Goal: Check status: Check status

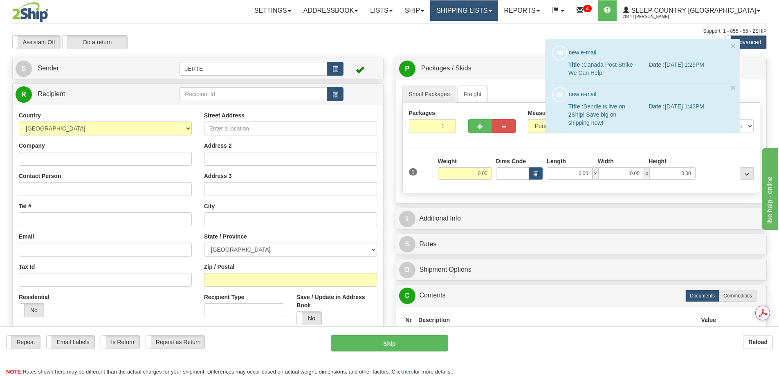
click at [497, 11] on link "Shipping lists" at bounding box center [463, 10] width 67 height 20
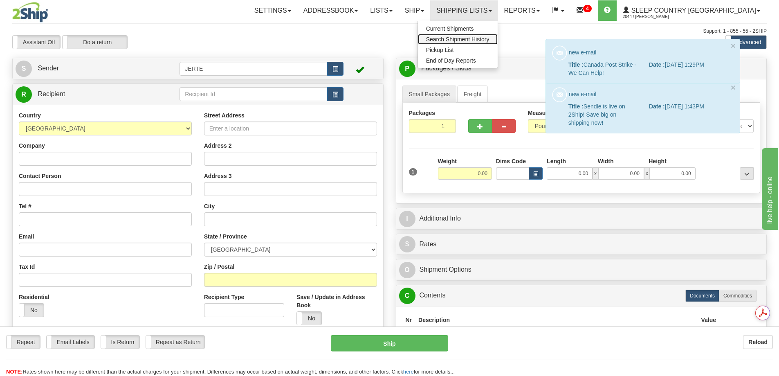
click at [489, 40] on span "Search Shipment History" at bounding box center [457, 39] width 63 height 7
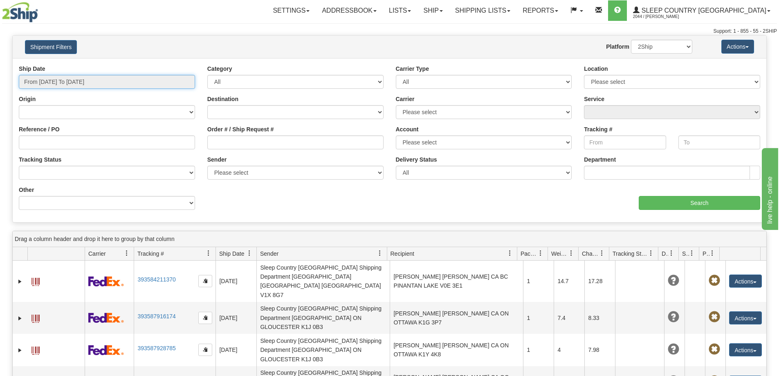
click at [83, 81] on input "From 09/24/2025 To 09/25/2025" at bounding box center [107, 82] width 176 height 14
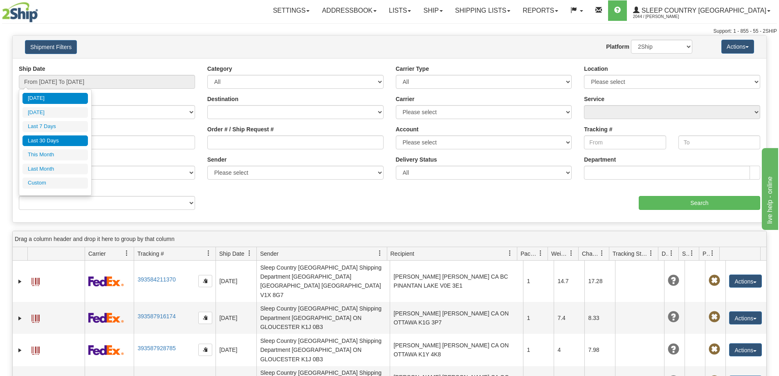
click at [49, 140] on li "Last 30 Days" at bounding box center [54, 140] width 65 height 11
type input "From 08/27/2025 To 09/25/2025"
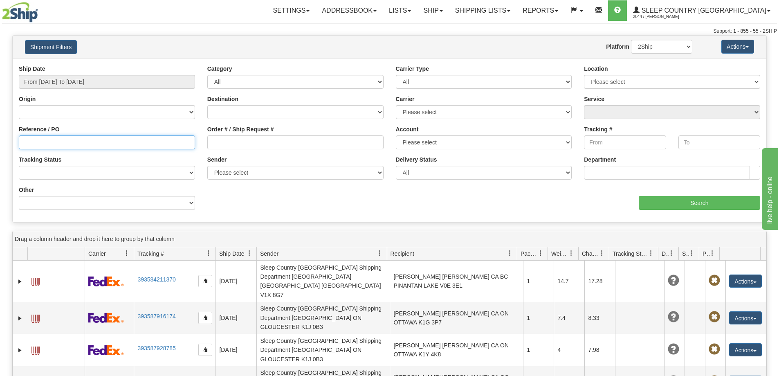
click at [29, 143] on input "Reference / PO" at bounding box center [107, 142] width 176 height 14
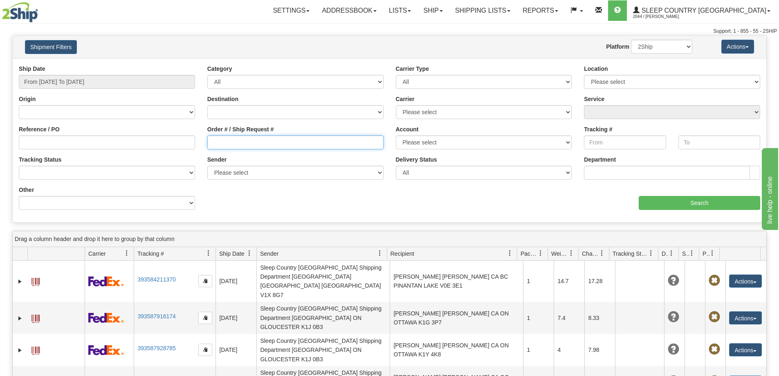
click at [214, 140] on input "Order # / Ship Request #" at bounding box center [295, 142] width 176 height 14
type input "9000I113046"
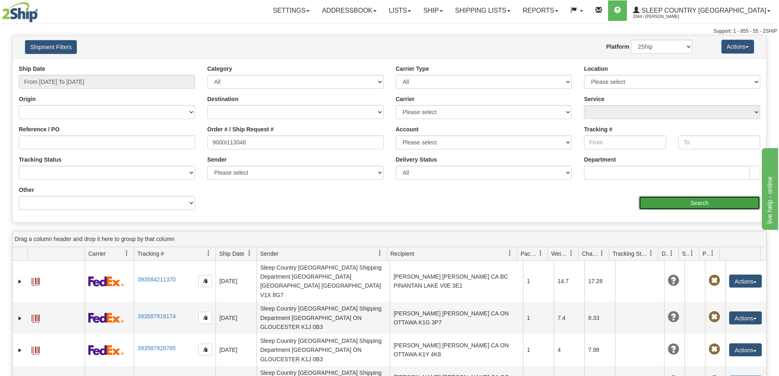
click at [680, 203] on input "Search" at bounding box center [698, 203] width 121 height 14
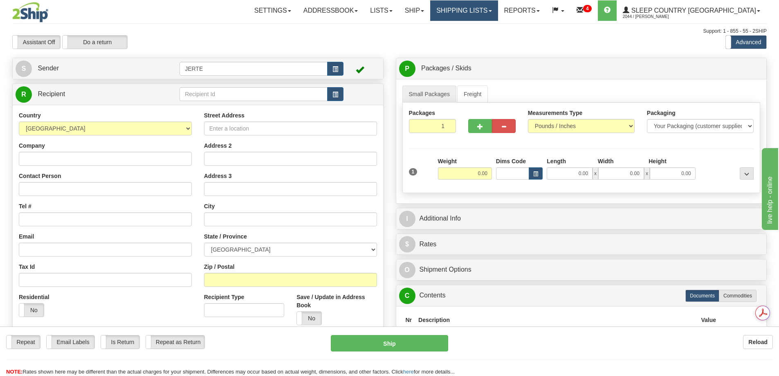
click at [482, 9] on link "Shipping lists" at bounding box center [463, 10] width 67 height 20
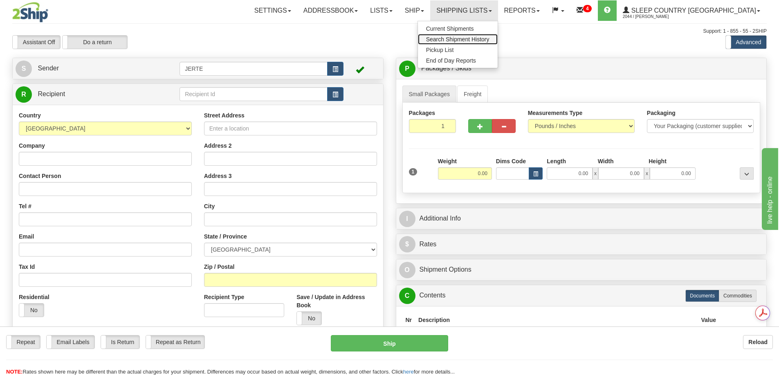
click at [486, 38] on span "Search Shipment History" at bounding box center [457, 39] width 63 height 7
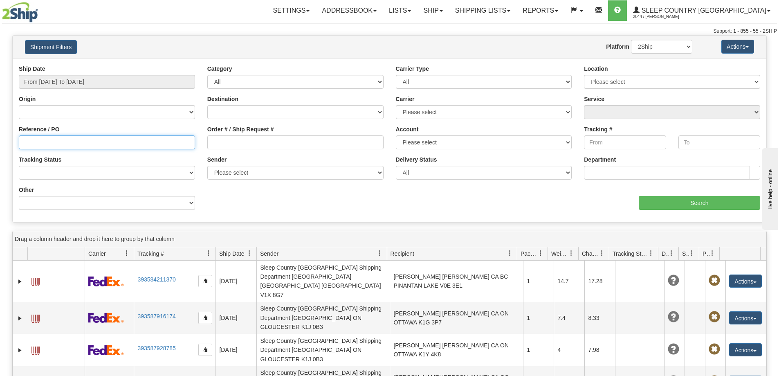
click at [44, 144] on input "Reference / PO" at bounding box center [107, 142] width 176 height 14
click at [23, 140] on input "Reference / PO" at bounding box center [107, 142] width 176 height 14
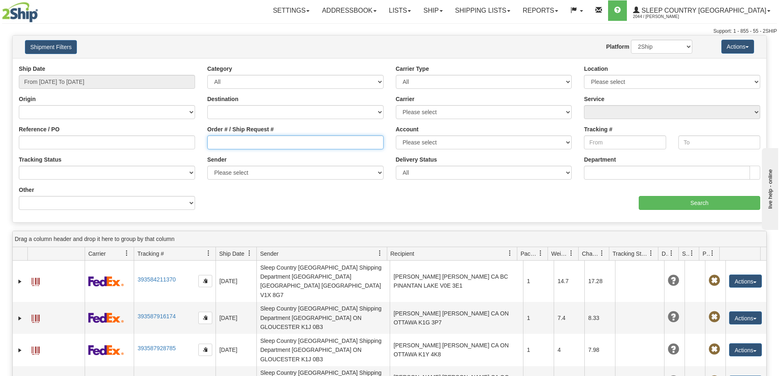
click at [215, 143] on input "Order # / Ship Request #" at bounding box center [295, 142] width 176 height 14
click at [108, 79] on input "From 09/24/2025 To 09/25/2025" at bounding box center [107, 82] width 176 height 14
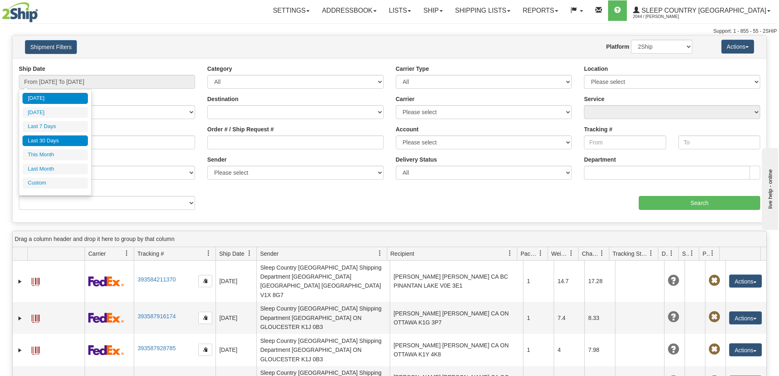
click at [45, 137] on li "Last 30 Days" at bounding box center [54, 140] width 65 height 11
type input "From 08/27/2025 To 09/25/2025"
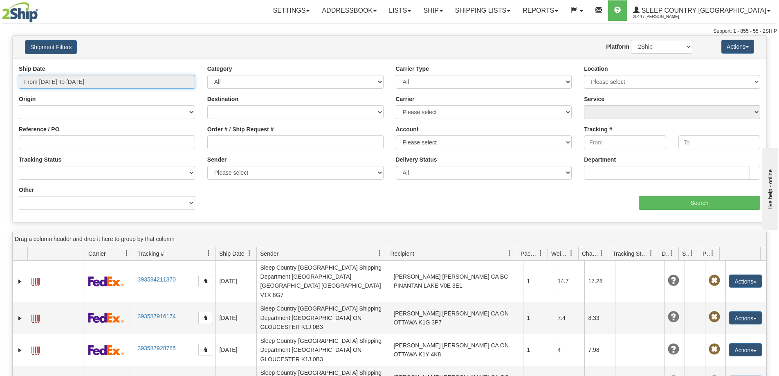
click at [83, 80] on input "From 08/27/2025 To 09/25/2025" at bounding box center [107, 82] width 176 height 14
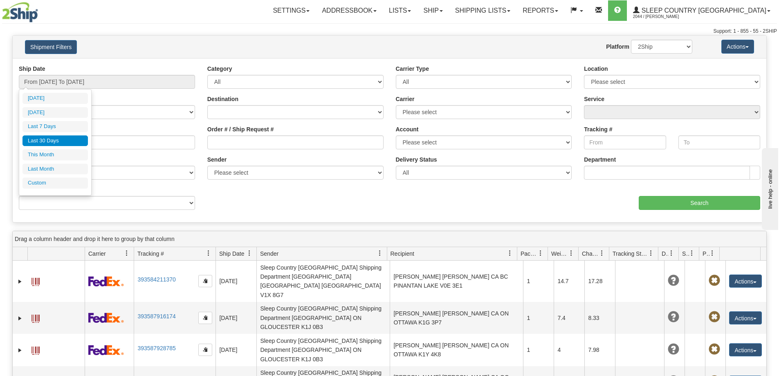
click at [70, 141] on li "Last 30 Days" at bounding box center [54, 140] width 65 height 11
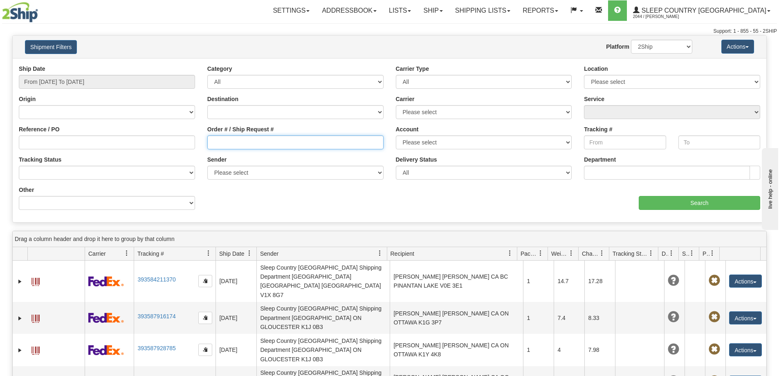
click at [236, 145] on input "Order # / Ship Request #" at bounding box center [295, 142] width 176 height 14
type input "9000"
click at [235, 143] on input "9000" at bounding box center [295, 142] width 176 height 14
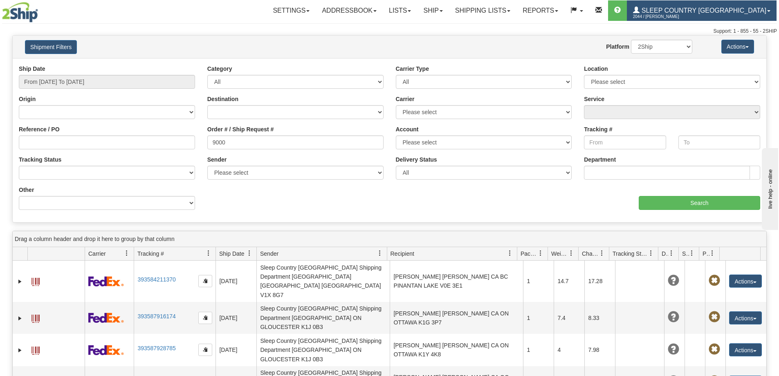
click at [706, 9] on span "Sleep Country [GEOGRAPHIC_DATA]" at bounding box center [702, 10] width 127 height 7
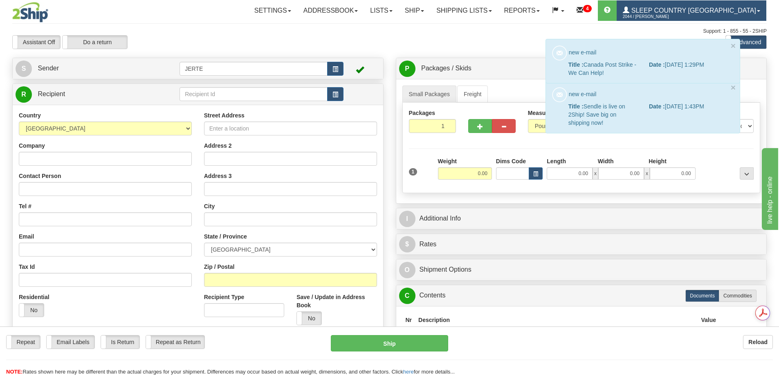
click at [740, 9] on span "Sleep Country [GEOGRAPHIC_DATA]" at bounding box center [692, 10] width 127 height 7
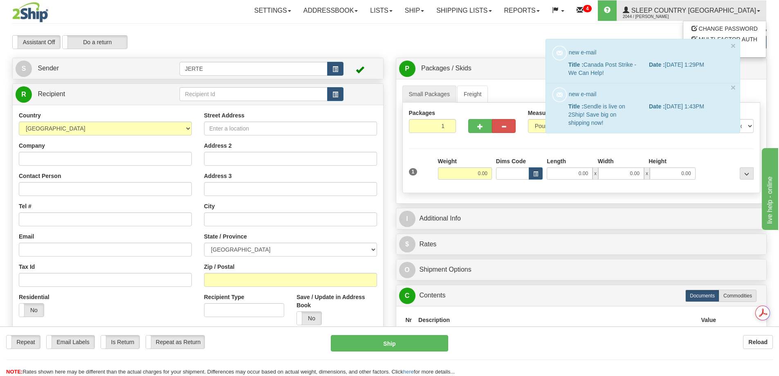
click at [631, 29] on div "Support: 1 - 855 - 55 - 2SHIP" at bounding box center [389, 31] width 754 height 7
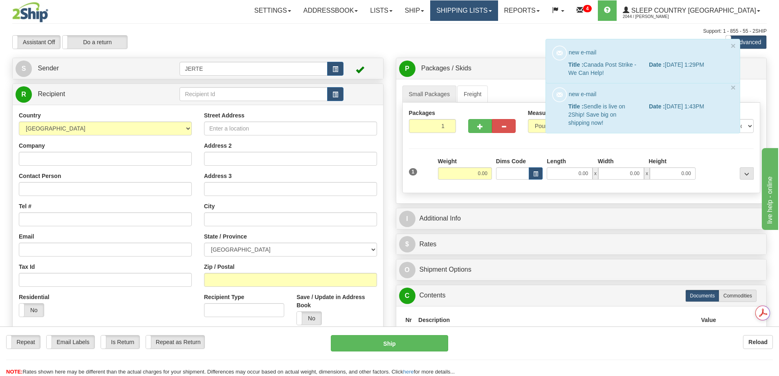
click at [497, 7] on link "Shipping lists" at bounding box center [463, 10] width 67 height 20
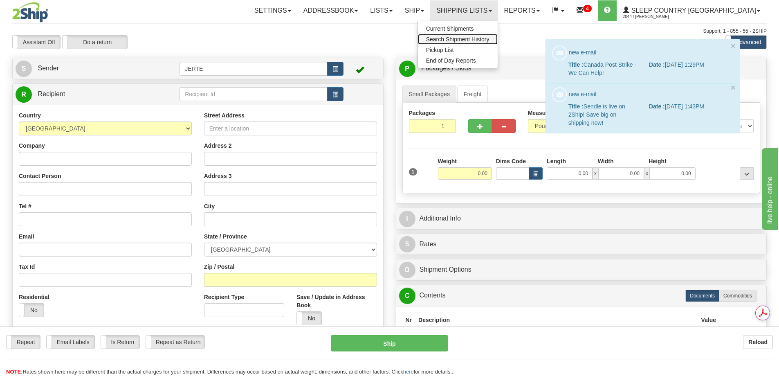
click at [482, 39] on span "Search Shipment History" at bounding box center [457, 39] width 63 height 7
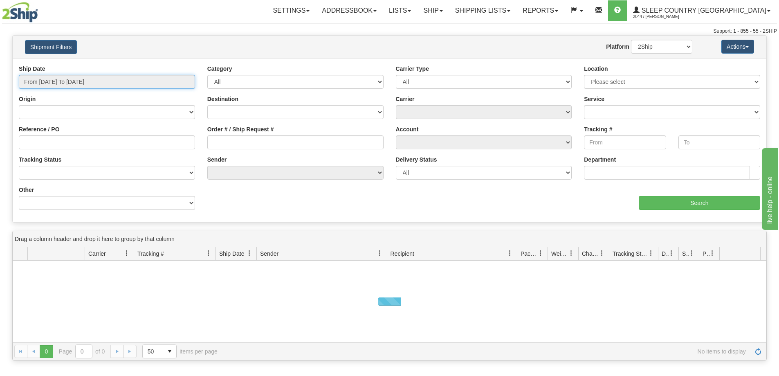
click at [39, 81] on input "From [DATE] To [DATE]" at bounding box center [107, 82] width 176 height 14
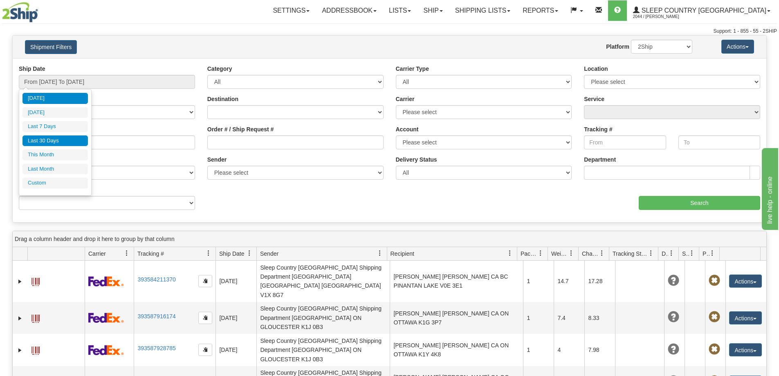
click at [47, 139] on li "Last 30 Days" at bounding box center [54, 140] width 65 height 11
type input "From [DATE] To [DATE]"
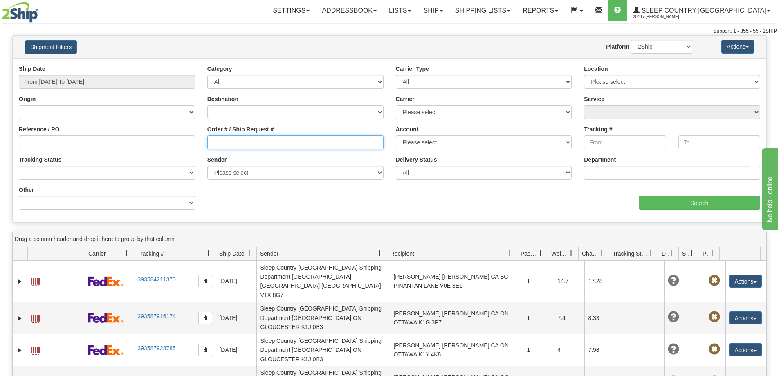
click at [243, 145] on input "Order # / Ship Request #" at bounding box center [295, 142] width 176 height 14
paste input "9000I103415"
click at [212, 143] on input "9000I103415" at bounding box center [295, 142] width 176 height 14
type input "9000I103415"
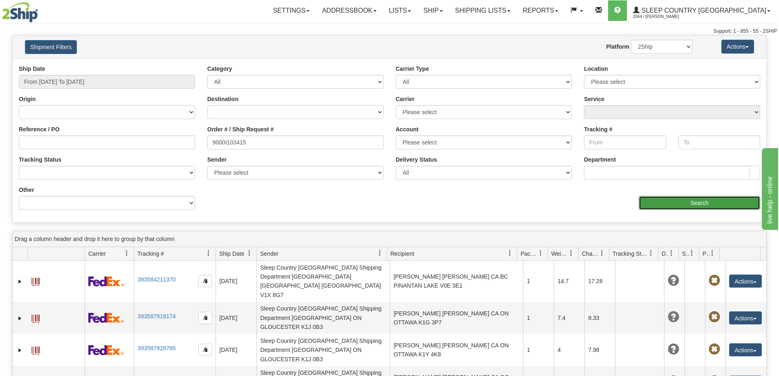
click at [694, 204] on input "Search" at bounding box center [698, 203] width 121 height 14
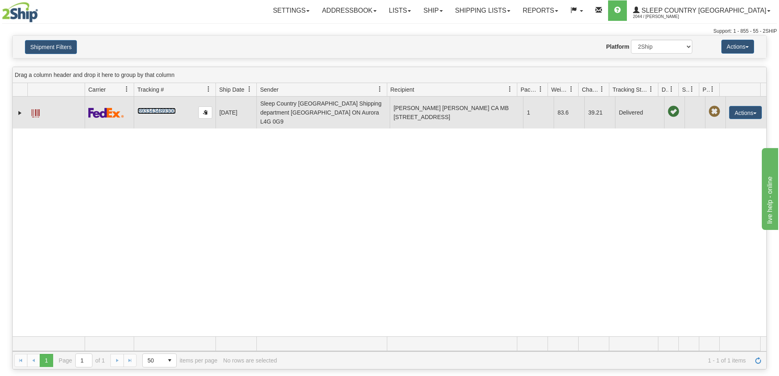
click at [161, 108] on link "393343489300" at bounding box center [156, 111] width 38 height 7
click at [752, 108] on button "Actions" at bounding box center [745, 112] width 33 height 13
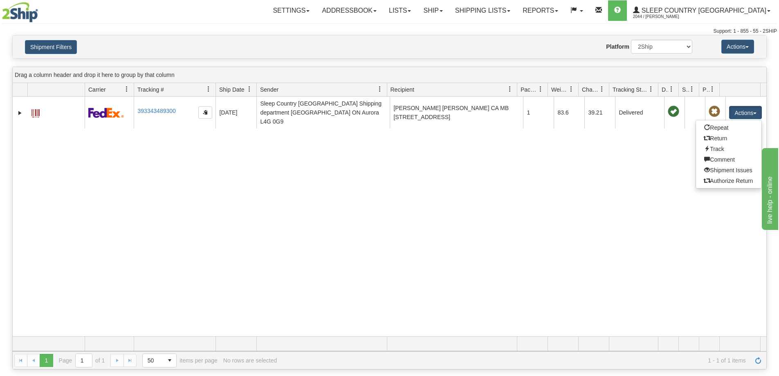
click at [532, 181] on div "31633625 2044 393343489300 [DATE] [DATE] 10:37:21 AM Sleep Country [GEOGRAPHIC_…" at bounding box center [389, 216] width 753 height 240
